Goal: Navigation & Orientation: Find specific page/section

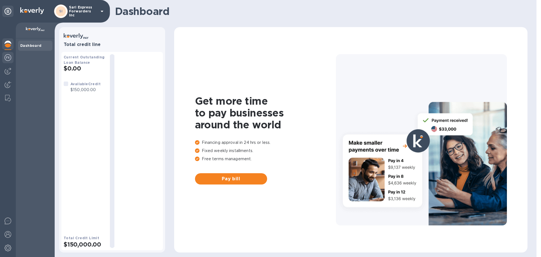
click at [4, 56] on div at bounding box center [7, 58] width 11 height 12
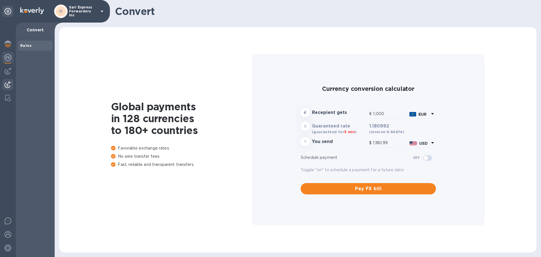
click at [8, 87] on img at bounding box center [8, 84] width 7 height 7
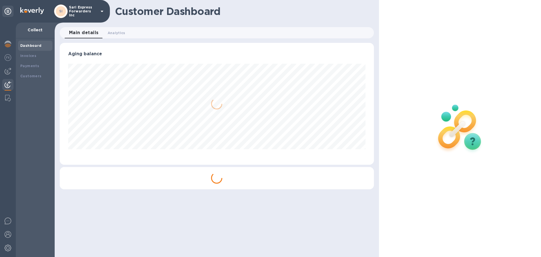
scroll to position [122, 314]
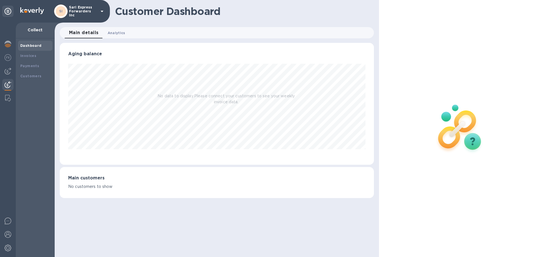
click at [110, 35] on span "Analytics 0" at bounding box center [117, 33] width 18 height 6
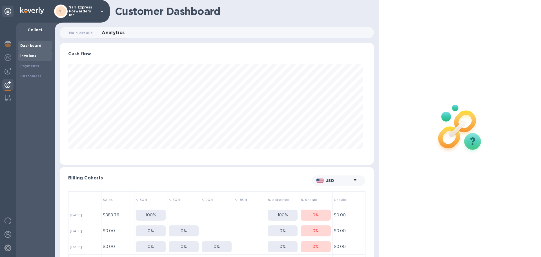
click at [30, 52] on div "Invoices" at bounding box center [35, 56] width 34 height 10
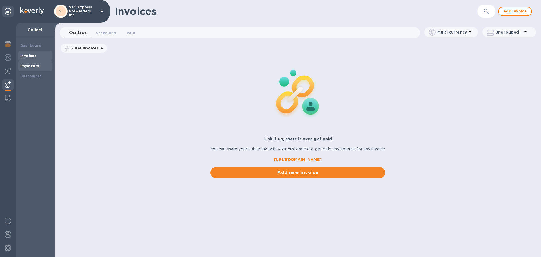
click at [28, 65] on b "Payments" at bounding box center [29, 66] width 19 height 4
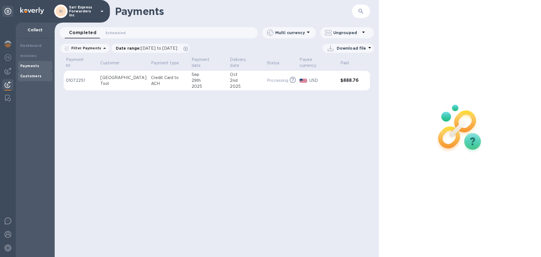
click at [29, 78] on div "Customers" at bounding box center [35, 76] width 30 height 6
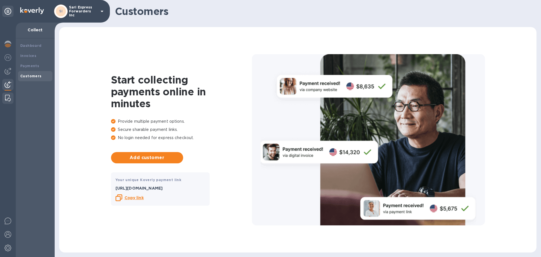
click at [8, 95] on img at bounding box center [8, 98] width 6 height 7
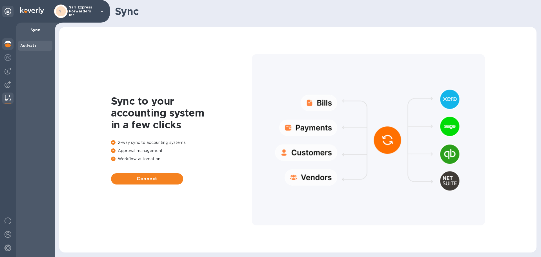
click at [5, 42] on img at bounding box center [8, 44] width 7 height 7
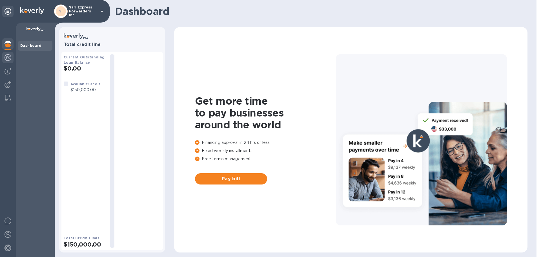
click at [5, 52] on div at bounding box center [7, 58] width 11 height 12
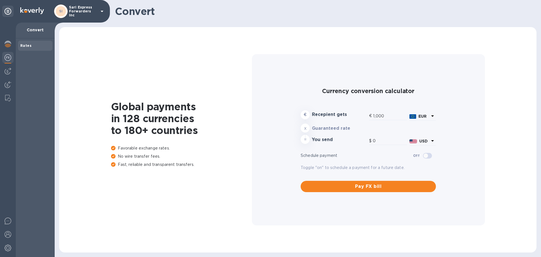
type input "1,180.99"
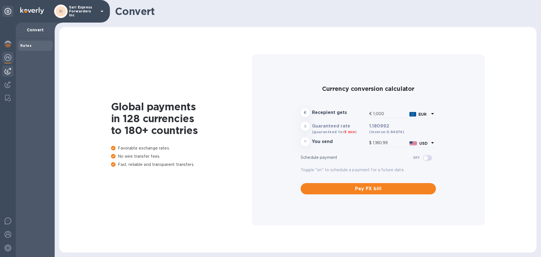
click at [9, 70] on img at bounding box center [8, 71] width 7 height 7
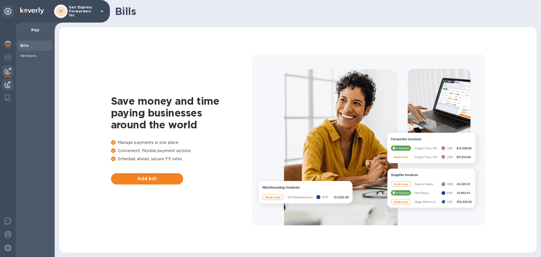
click at [7, 85] on img at bounding box center [8, 84] width 7 height 7
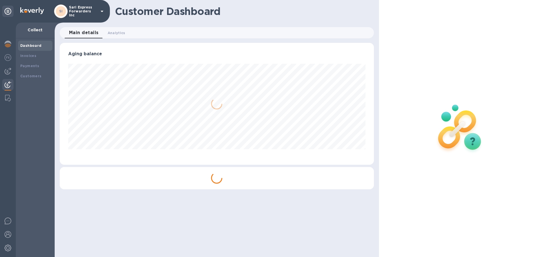
scroll to position [122, 314]
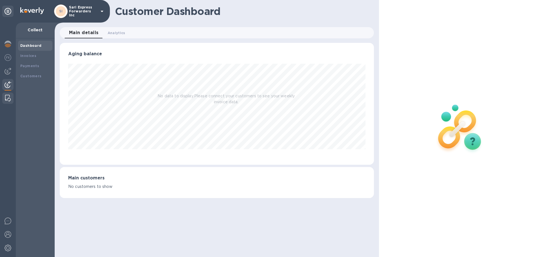
click at [9, 100] on img at bounding box center [8, 98] width 6 height 7
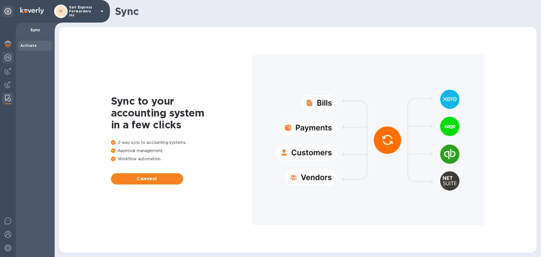
drag, startPoint x: 5, startPoint y: 54, endPoint x: 7, endPoint y: 58, distance: 3.5
click at [5, 54] on img at bounding box center [8, 57] width 7 height 7
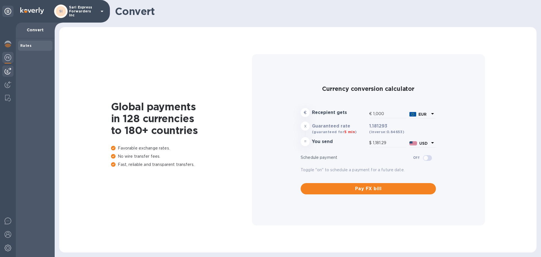
click at [10, 70] on img at bounding box center [8, 71] width 7 height 7
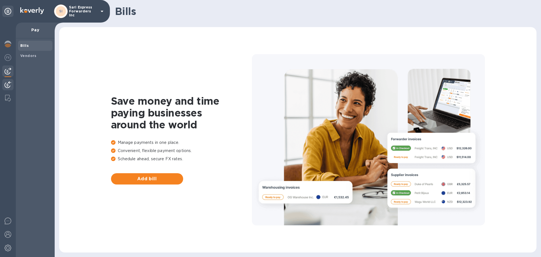
click at [10, 86] on img at bounding box center [8, 84] width 7 height 7
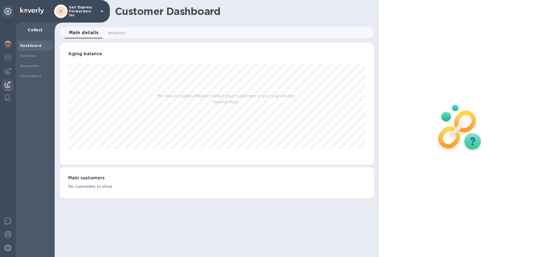
scroll to position [122, 314]
click at [32, 65] on b "Payments" at bounding box center [29, 66] width 19 height 4
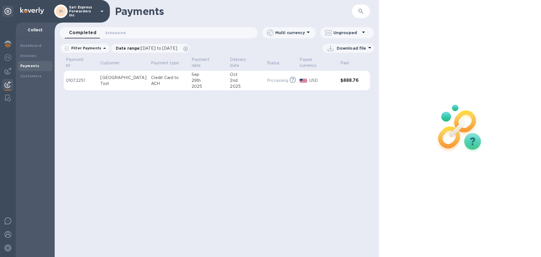
click at [1, 92] on div at bounding box center [8, 140] width 16 height 234
click at [6, 97] on div at bounding box center [8, 97] width 10 height 11
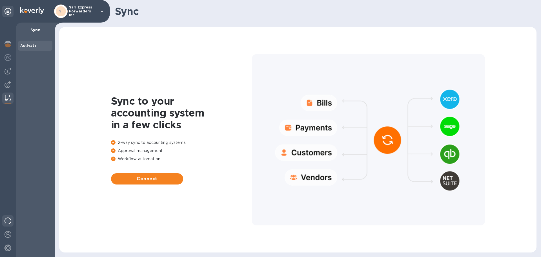
click at [6, 220] on img at bounding box center [8, 220] width 7 height 7
click at [353, 57] on div at bounding box center [368, 139] width 233 height 171
drag, startPoint x: 413, startPoint y: 27, endPoint x: 373, endPoint y: 37, distance: 41.4
click at [413, 27] on div "Sync to your accounting system in a few clicks 2-way sync to accounting systems…" at bounding box center [298, 139] width 478 height 225
click at [10, 41] on img at bounding box center [8, 44] width 7 height 7
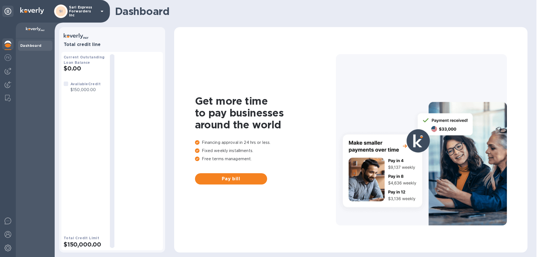
click at [32, 45] on b "Dashboard" at bounding box center [30, 45] width 21 height 4
